Goal: Transaction & Acquisition: Purchase product/service

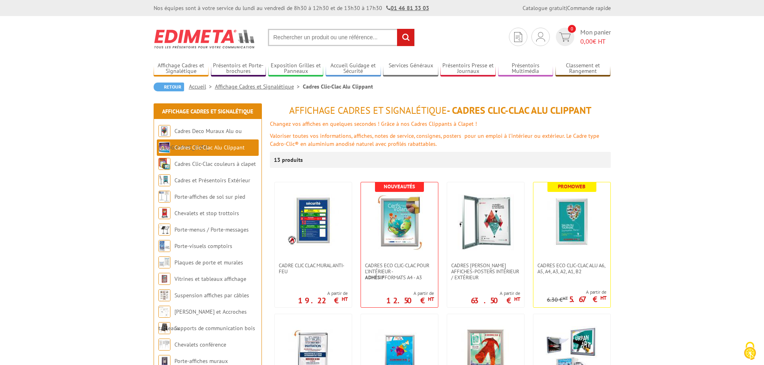
click at [321, 39] on input "text" at bounding box center [341, 37] width 147 height 17
type input "chevalet extérieur"
click at [397, 29] on input "rechercher" at bounding box center [405, 37] width 17 height 17
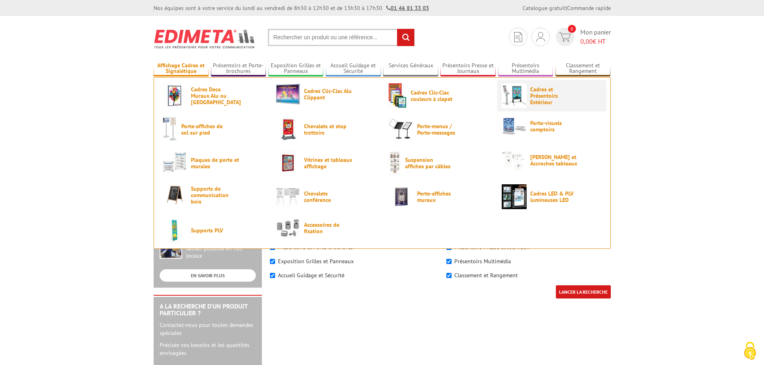
click at [541, 91] on span "Cadres et Présentoirs Extérieur" at bounding box center [554, 95] width 48 height 19
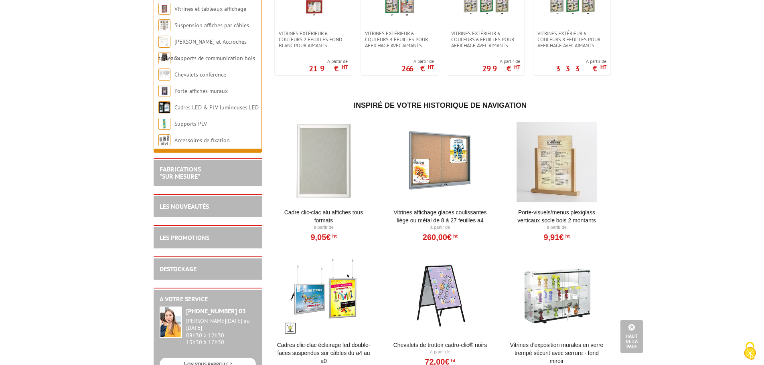
scroll to position [762, 0]
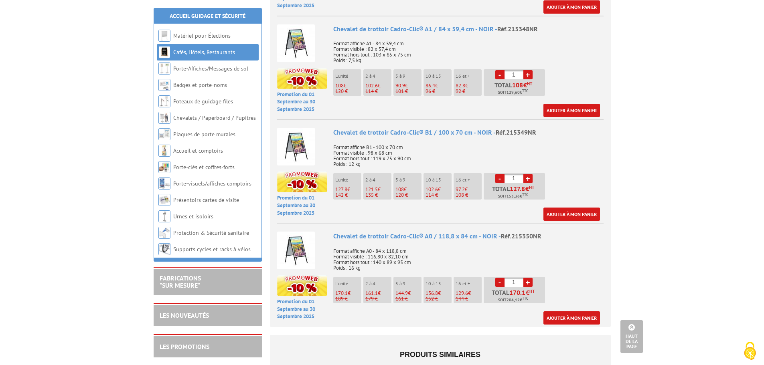
scroll to position [562, 0]
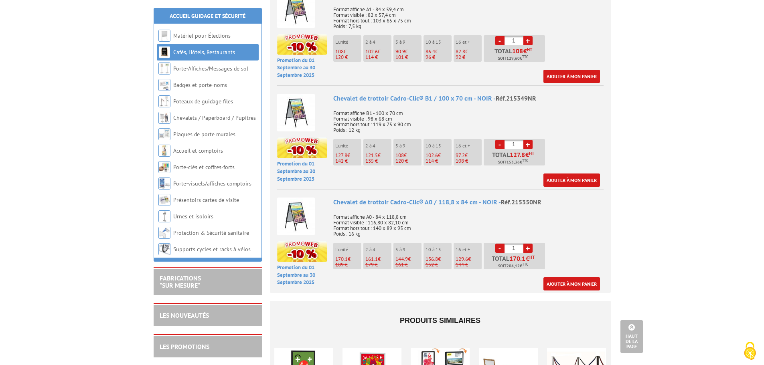
click at [296, 212] on img at bounding box center [296, 217] width 38 height 38
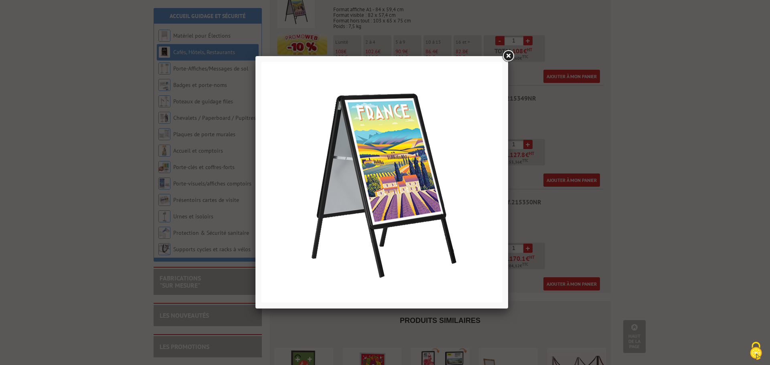
click at [505, 57] on link at bounding box center [508, 56] width 14 height 14
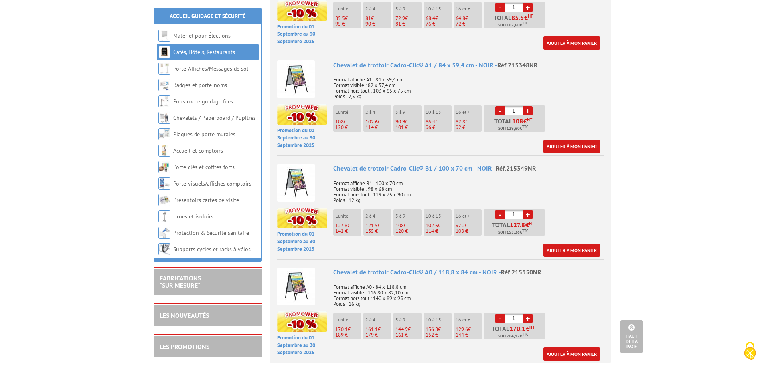
scroll to position [481, 0]
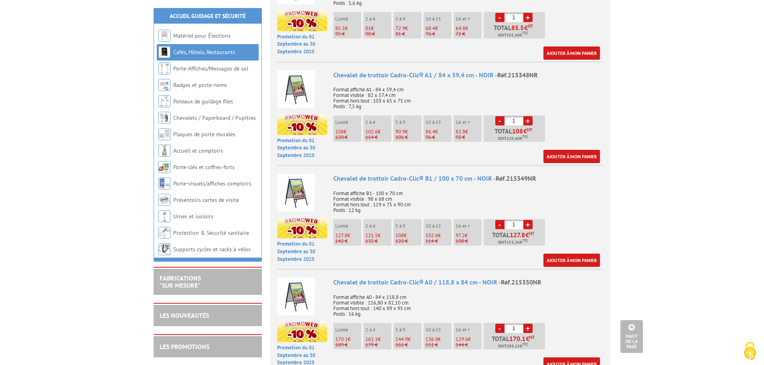
click at [414, 178] on div "Chevalet de trottoir Cadro-Clic® B1 / 100 x 70 cm - NOIR - Réf.215349NR" at bounding box center [468, 178] width 270 height 9
click at [303, 192] on img at bounding box center [296, 193] width 38 height 38
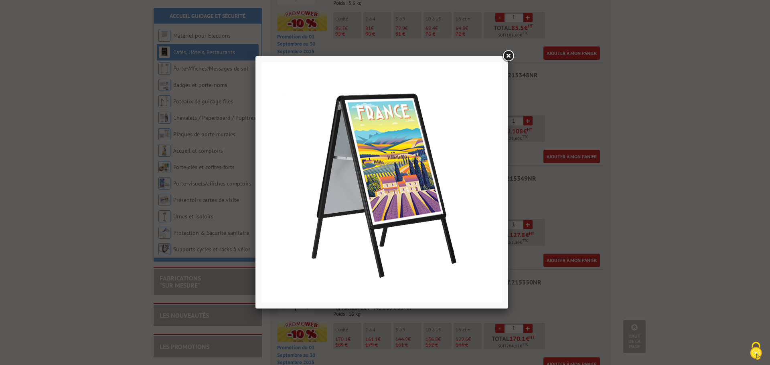
click at [509, 55] on link at bounding box center [508, 56] width 14 height 14
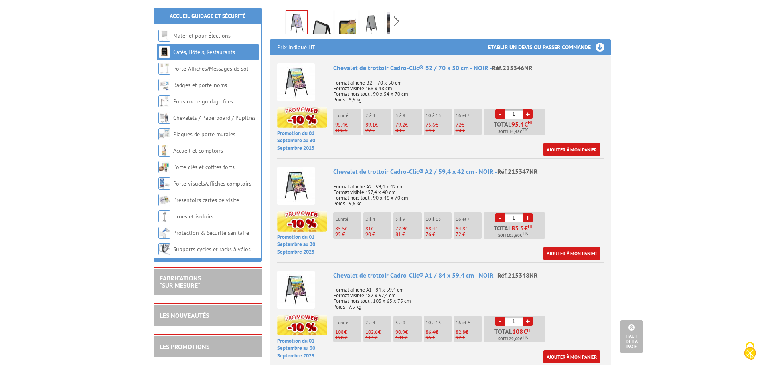
scroll to position [321, 0]
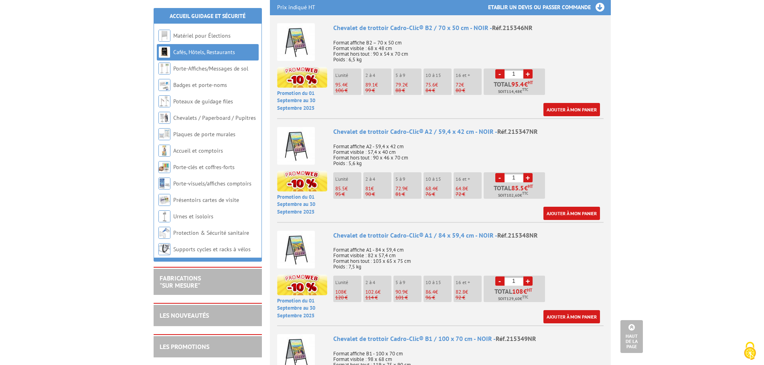
click at [306, 251] on img at bounding box center [296, 250] width 38 height 38
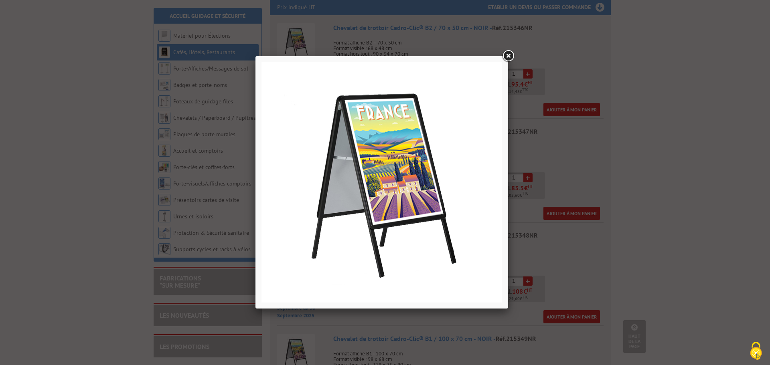
click at [504, 57] on link at bounding box center [508, 56] width 14 height 14
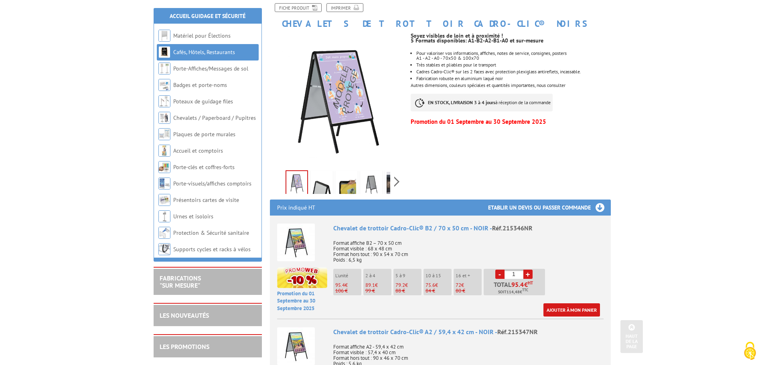
scroll to position [0, 0]
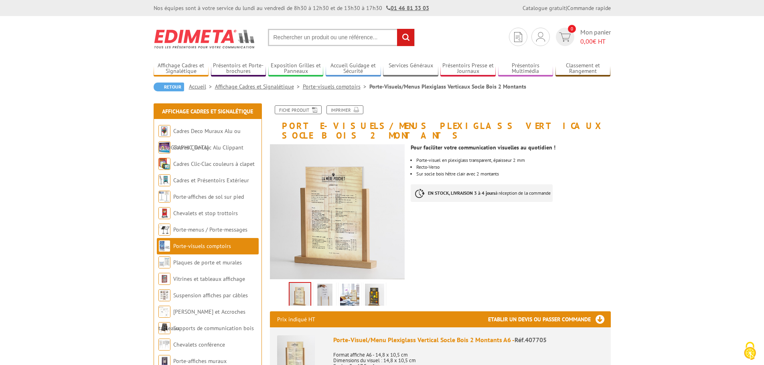
click at [320, 284] on img at bounding box center [324, 296] width 19 height 25
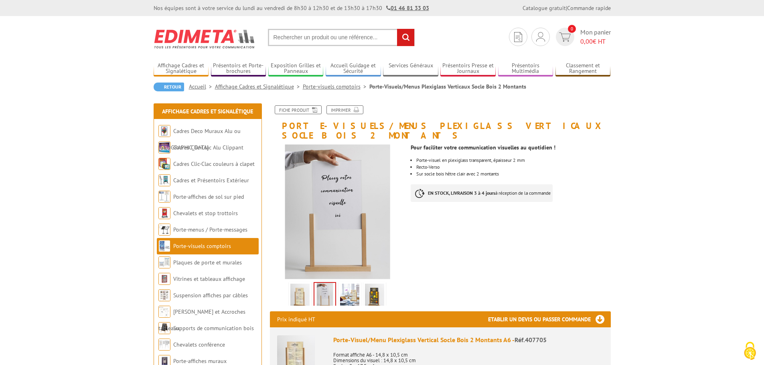
click at [344, 287] on img at bounding box center [349, 296] width 19 height 25
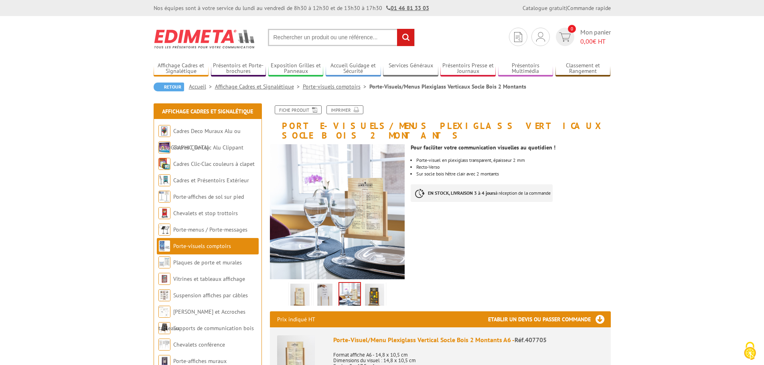
click at [370, 286] on img at bounding box center [374, 296] width 19 height 25
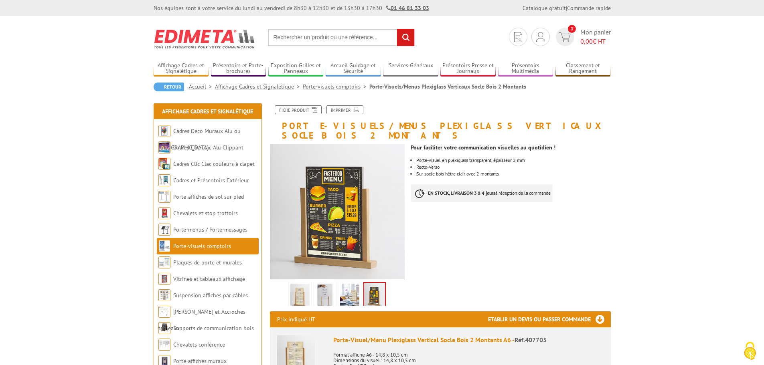
click at [288, 281] on li at bounding box center [300, 293] width 25 height 25
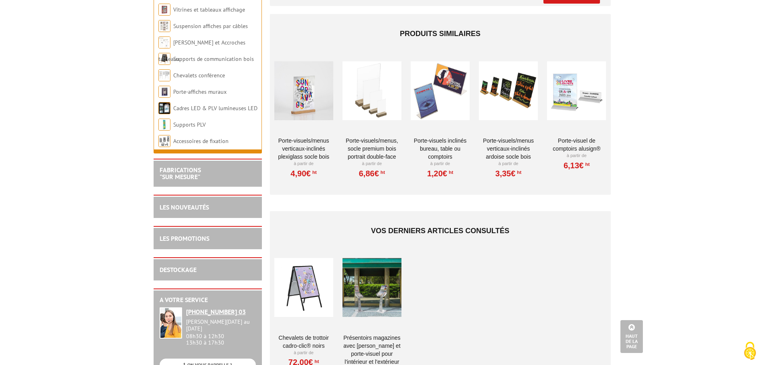
scroll to position [722, 0]
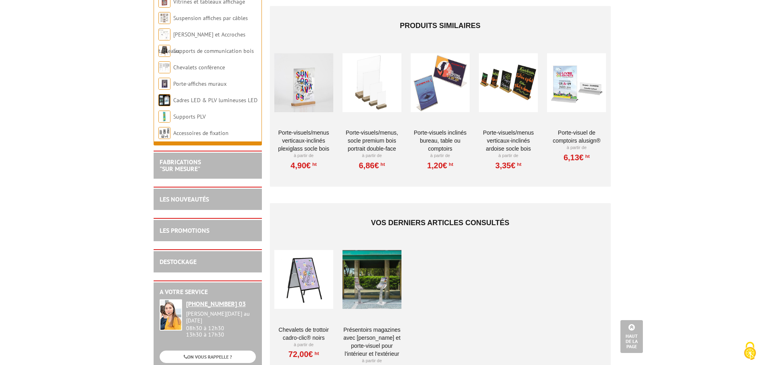
click at [300, 82] on div at bounding box center [303, 83] width 59 height 80
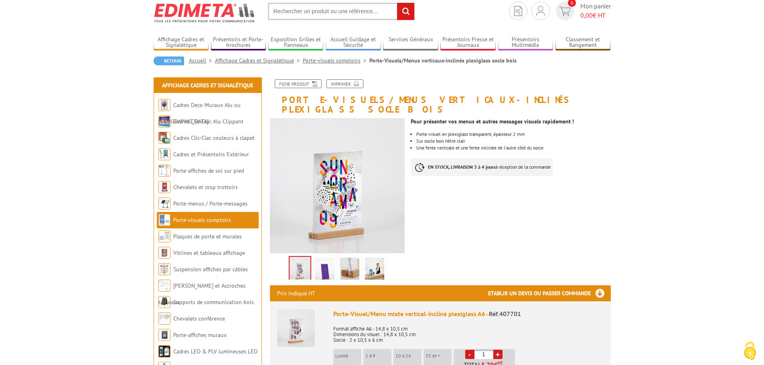
scroll to position [40, 0]
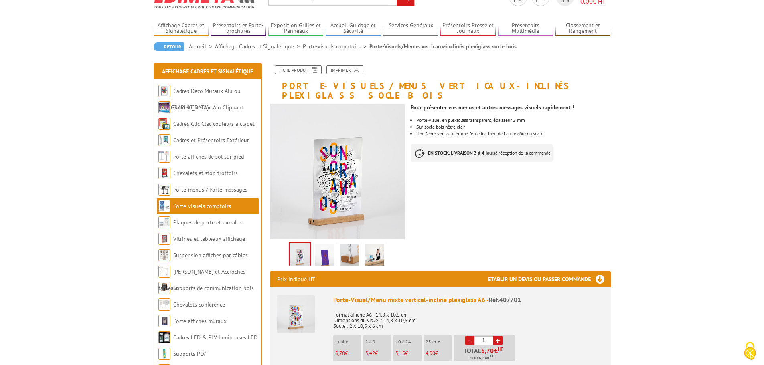
click at [345, 244] on img at bounding box center [349, 256] width 19 height 25
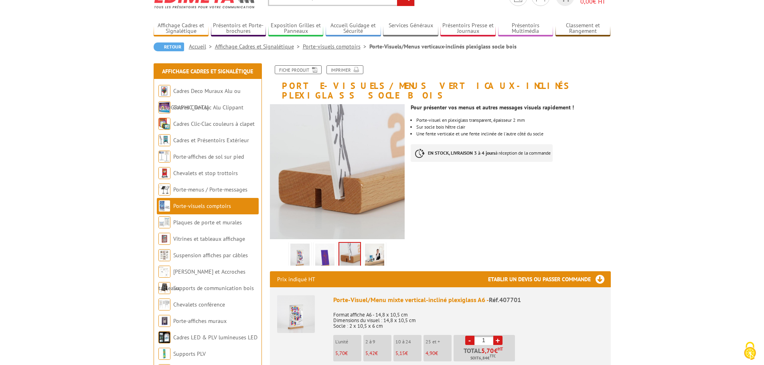
click at [379, 244] on img at bounding box center [374, 256] width 19 height 25
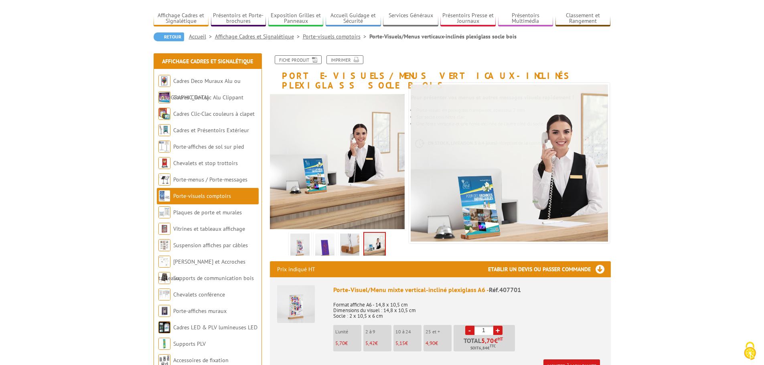
scroll to position [120, 0]
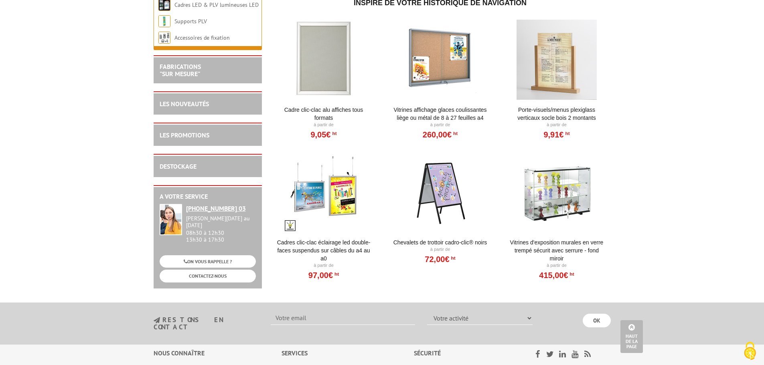
scroll to position [963, 0]
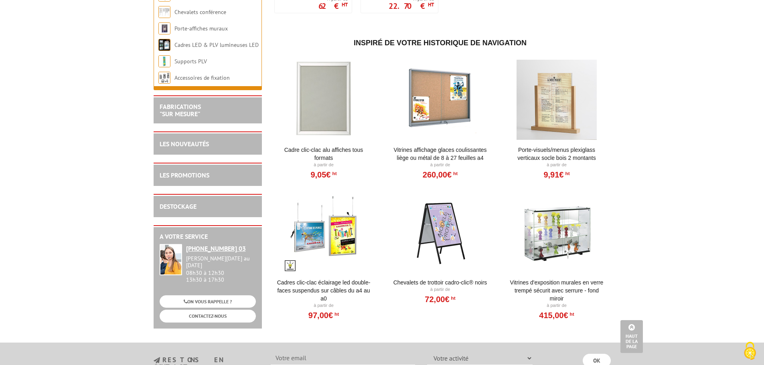
click at [432, 239] on div at bounding box center [440, 233] width 99 height 80
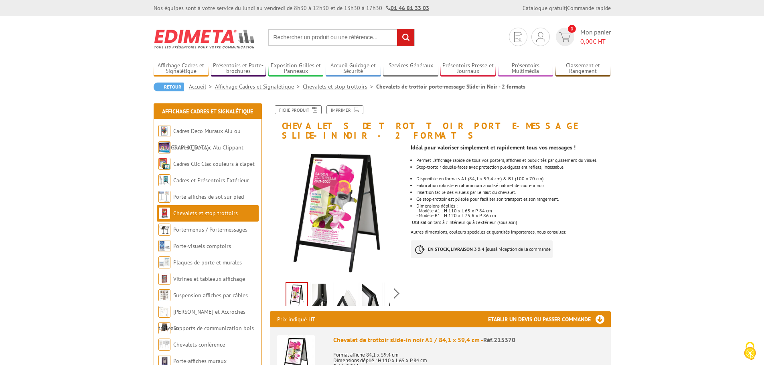
scroll to position [40, 0]
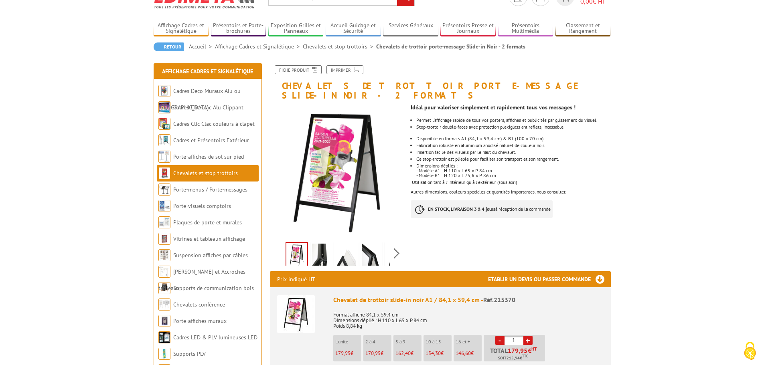
click at [343, 245] on img at bounding box center [346, 256] width 19 height 25
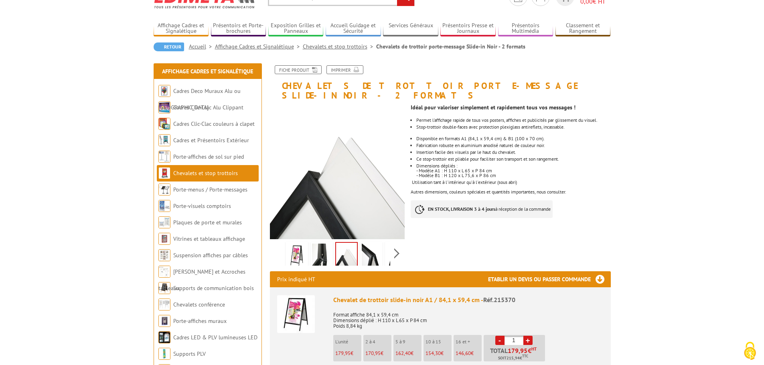
click at [376, 246] on img at bounding box center [371, 256] width 19 height 25
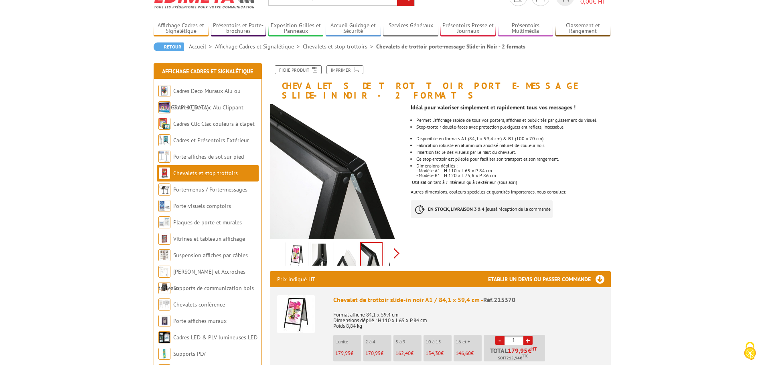
click at [397, 246] on div "Previous Next" at bounding box center [337, 253] width 135 height 28
click at [379, 246] on img at bounding box center [378, 256] width 19 height 25
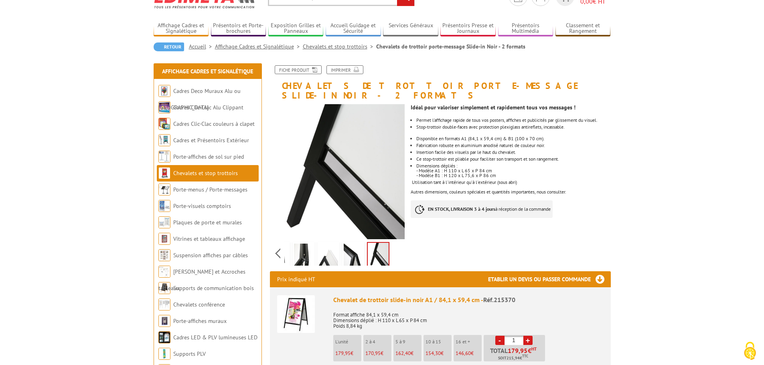
click at [344, 245] on img at bounding box center [353, 256] width 19 height 25
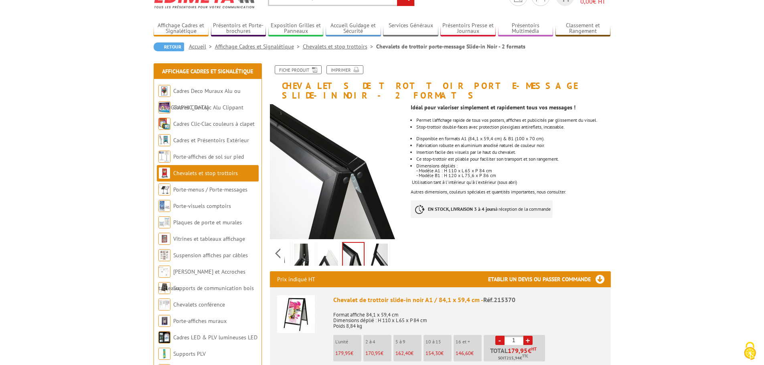
click at [332, 246] on img at bounding box center [328, 256] width 19 height 25
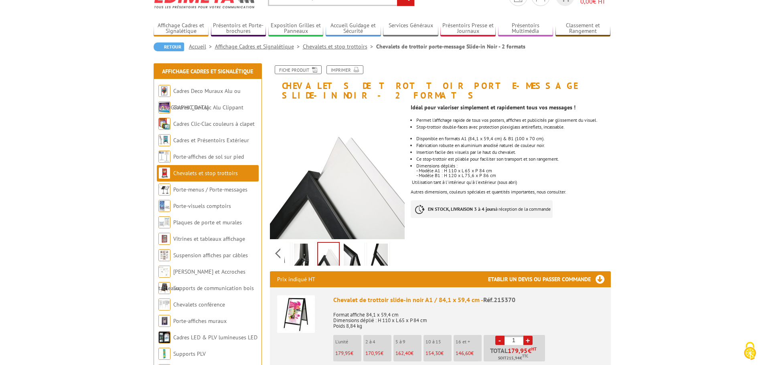
click at [302, 244] on img at bounding box center [303, 256] width 19 height 25
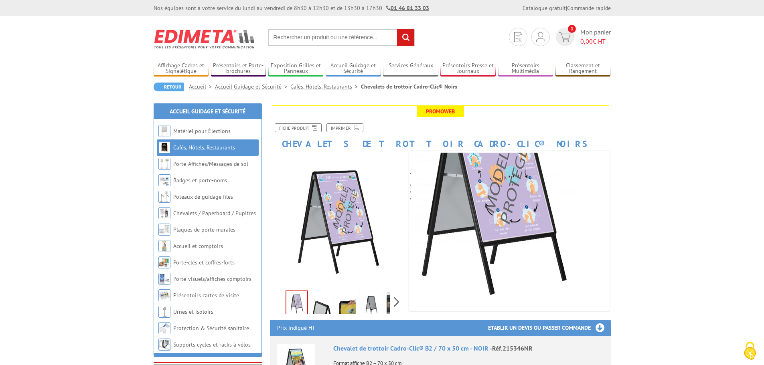
click at [321, 304] on img at bounding box center [321, 304] width 19 height 25
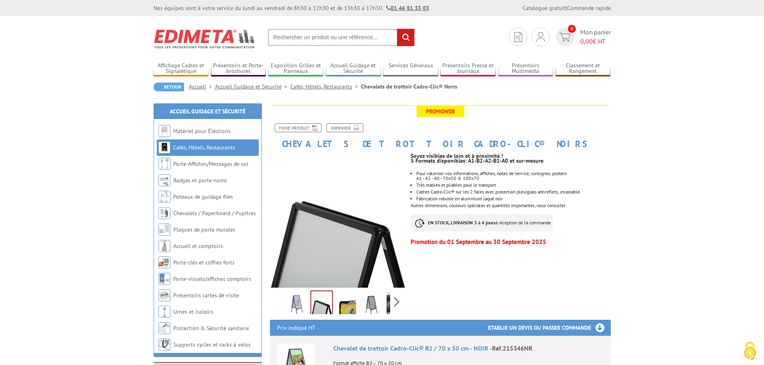
click at [344, 301] on img at bounding box center [346, 304] width 19 height 25
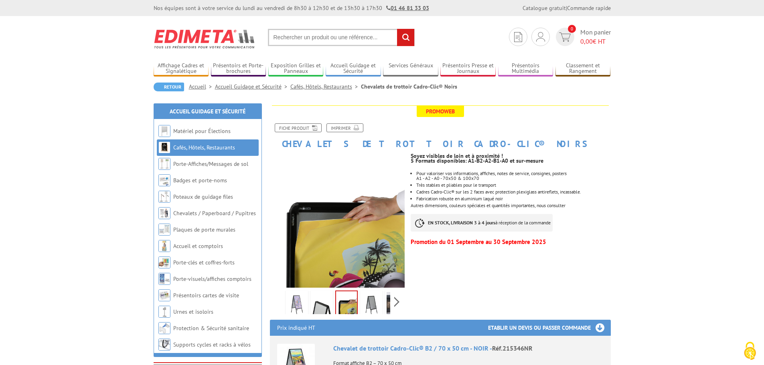
click at [370, 302] on img at bounding box center [371, 304] width 19 height 25
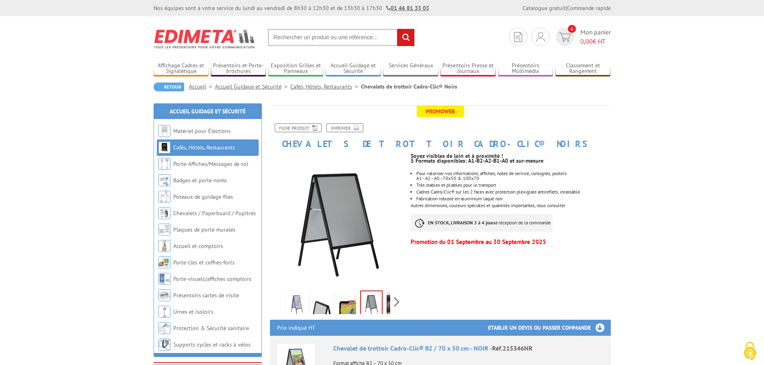
click at [385, 302] on link at bounding box center [396, 305] width 22 height 28
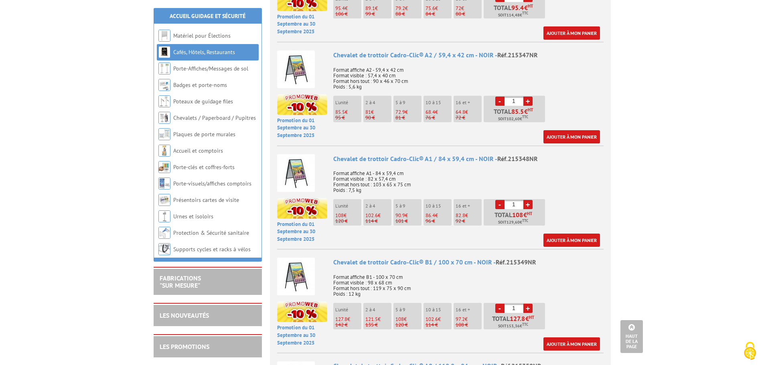
scroll to position [401, 0]
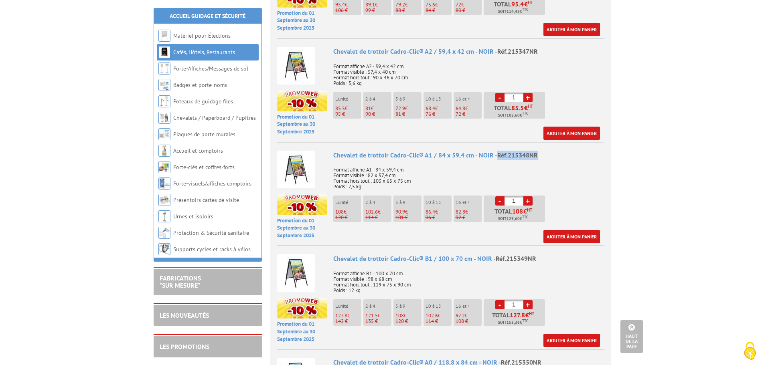
drag, startPoint x: 539, startPoint y: 158, endPoint x: 496, endPoint y: 158, distance: 42.9
click at [496, 158] on div "Chevalet de trottoir Cadro-Clic® A1 / 84 x 59,4 cm - NOIR - Réf.215348NR" at bounding box center [468, 155] width 270 height 9
copy span "Réf.215348NR"
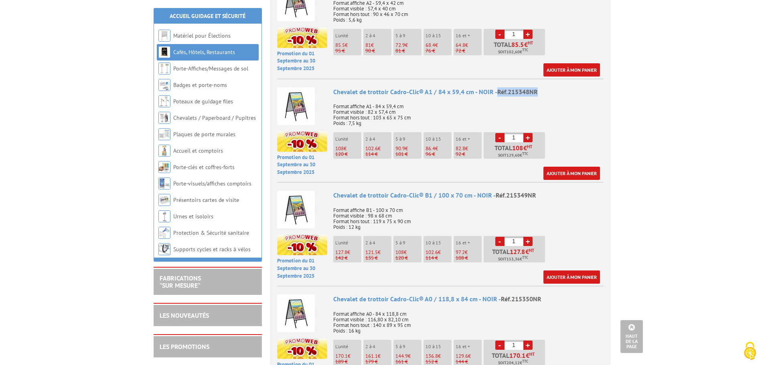
scroll to position [521, 0]
